Goal: Communication & Community: Answer question/provide support

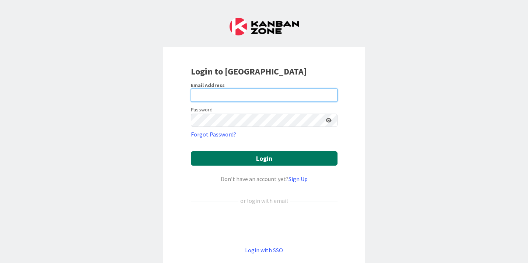
type input "[PERSON_NAME][EMAIL_ADDRESS][DOMAIN_NAME]"
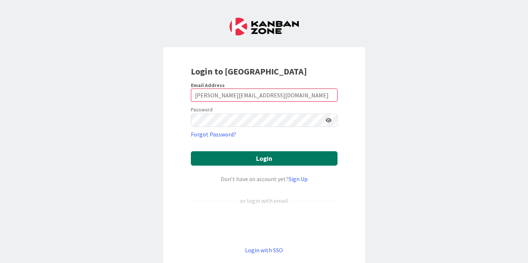
click at [253, 157] on button "Login" at bounding box center [264, 158] width 147 height 14
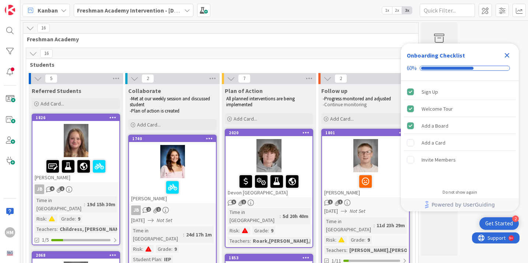
click at [148, 9] on b "Freshman Academy Intervention - [DATE]-[DATE]" at bounding box center [141, 10] width 128 height 7
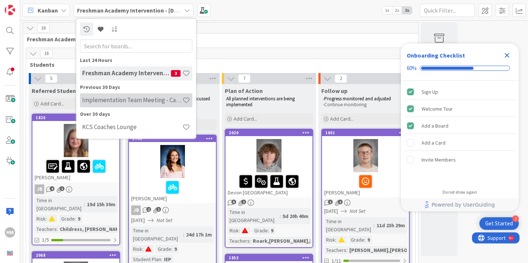
click at [117, 100] on h4 "Implementation Team Meeting - Career Themed" at bounding box center [132, 99] width 100 height 7
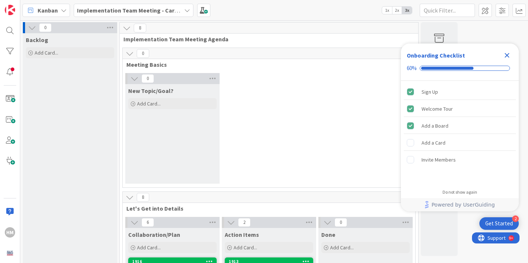
click at [506, 52] on icon "Close Checklist" at bounding box center [507, 55] width 9 height 9
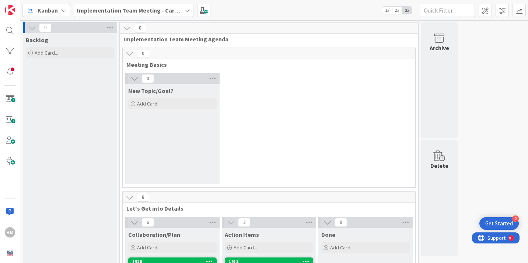
drag, startPoint x: 12, startPoint y: 99, endPoint x: 7, endPoint y: 192, distance: 93.4
click at [7, 192] on div "HM" at bounding box center [10, 131] width 20 height 263
click at [7, 138] on span at bounding box center [10, 140] width 15 height 15
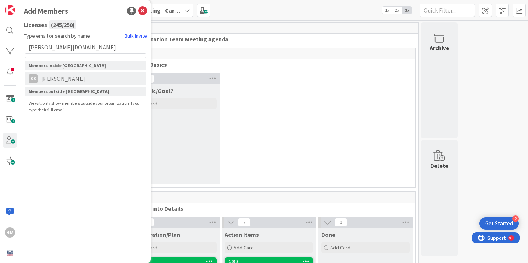
type input "[PERSON_NAME][DOMAIN_NAME]"
click at [56, 76] on span "[PERSON_NAME]" at bounding box center [63, 78] width 51 height 9
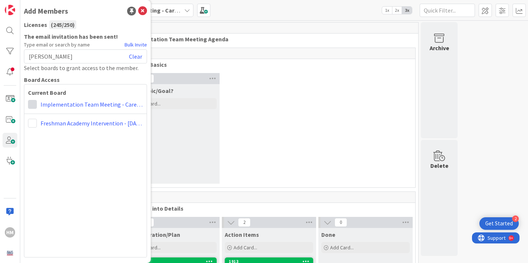
click at [32, 102] on span at bounding box center [32, 104] width 9 height 9
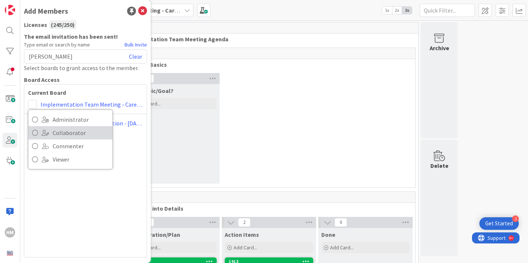
click at [47, 129] on link "Collaborator" at bounding box center [70, 132] width 84 height 13
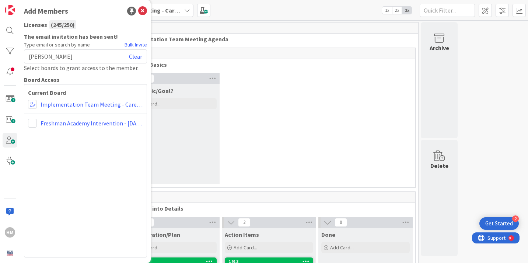
click at [107, 162] on div "Current Board Administrator Collaborator Commenter Viewer Remove Implementation…" at bounding box center [85, 170] width 123 height 173
click at [131, 43] on link "Bulk Invite" at bounding box center [136, 45] width 22 height 8
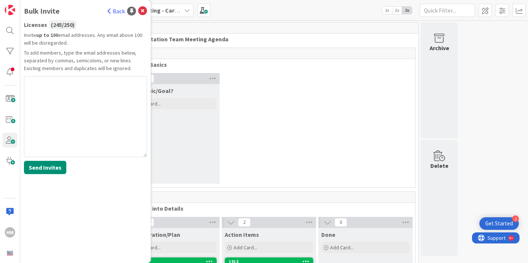
click at [113, 12] on link "Back" at bounding box center [116, 11] width 17 height 9
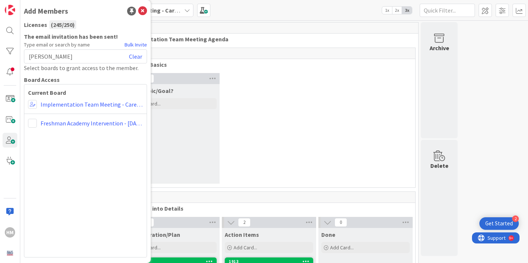
click at [87, 180] on div "Current Board Implementation Team Meeting - Career Themed Freshman Academy Inte…" at bounding box center [85, 170] width 123 height 173
click at [140, 10] on icon at bounding box center [142, 11] width 9 height 9
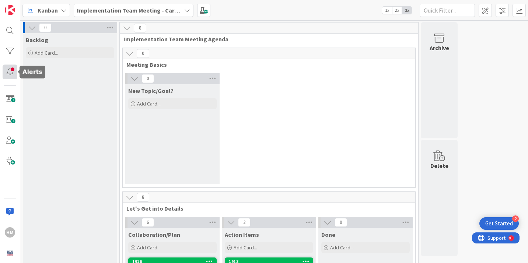
click at [10, 77] on div at bounding box center [10, 72] width 15 height 15
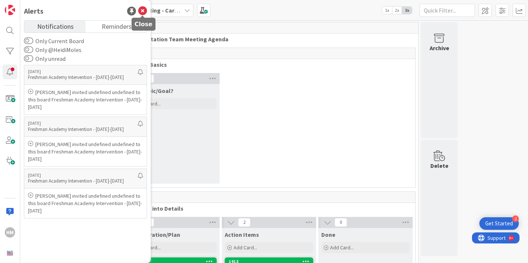
click at [146, 9] on icon at bounding box center [142, 11] width 9 height 9
